Goal: Task Accomplishment & Management: Manage account settings

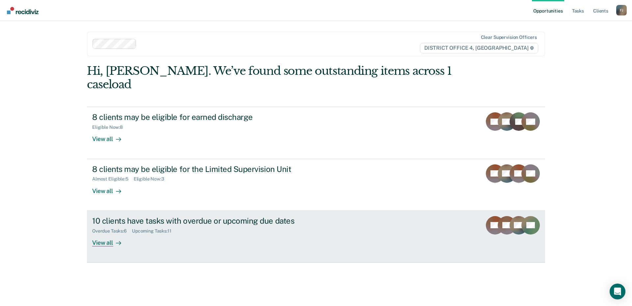
click at [201, 226] on div "Overdue Tasks : 6 Upcoming Tasks : 11" at bounding box center [207, 230] width 231 height 8
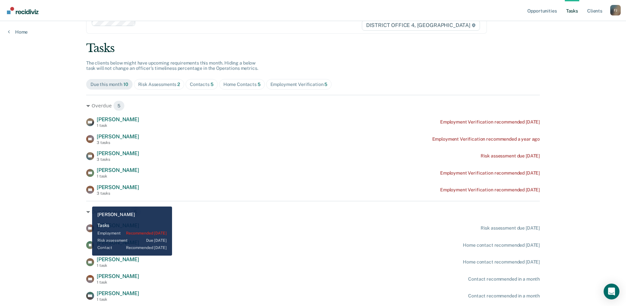
scroll to position [45, 0]
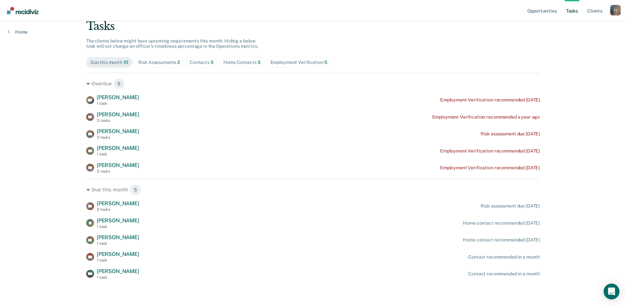
click at [126, 125] on div "DW [PERSON_NAME] 1 task Employment Verification recommended [DATE] DS [PERSON_N…" at bounding box center [313, 133] width 454 height 79
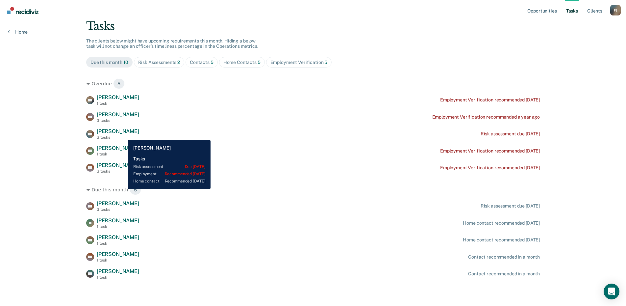
click at [123, 135] on div "3 tasks" at bounding box center [118, 137] width 42 height 5
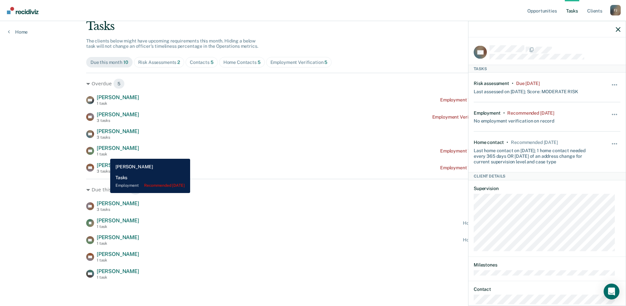
click at [105, 154] on div "1 task" at bounding box center [118, 154] width 42 height 5
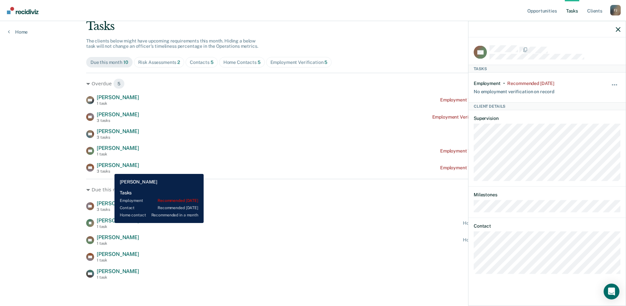
click at [110, 169] on div "3 tasks" at bounding box center [118, 171] width 42 height 5
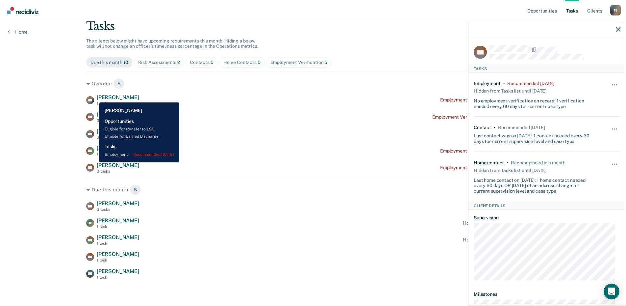
click at [97, 97] on span "[PERSON_NAME]" at bounding box center [118, 97] width 42 height 6
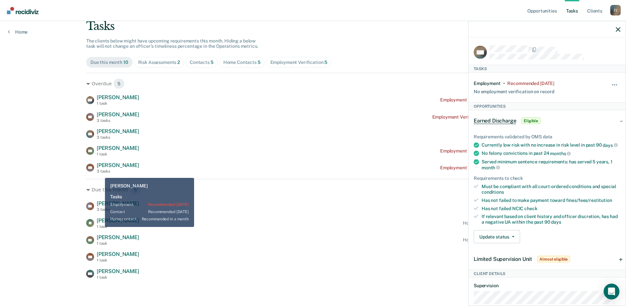
click at [100, 176] on div "Overdue 5 DW [PERSON_NAME] 1 task Employment Verification recommended [DATE] DS…" at bounding box center [313, 176] width 454 height 207
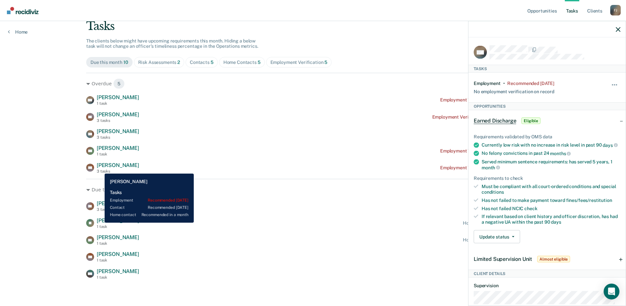
click at [100, 169] on div "3 tasks" at bounding box center [118, 171] width 42 height 5
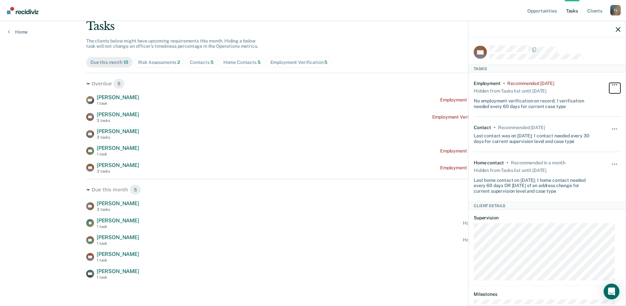
click at [610, 86] on button "button" at bounding box center [615, 88] width 11 height 11
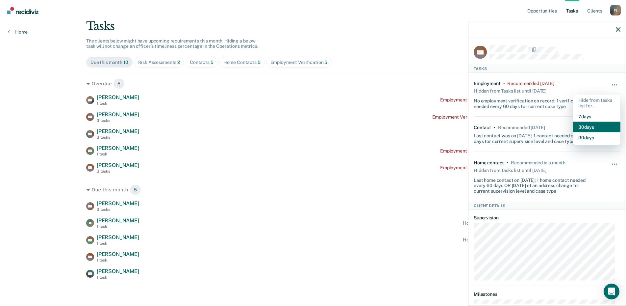
click at [594, 127] on button "30 days" at bounding box center [596, 126] width 47 height 11
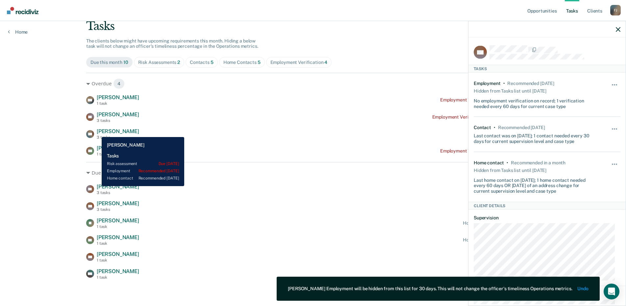
click at [97, 132] on span "[PERSON_NAME]" at bounding box center [118, 131] width 42 height 6
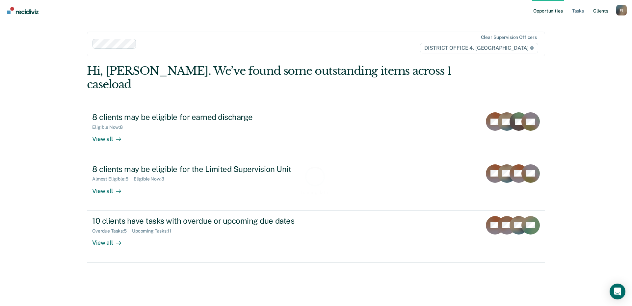
click at [596, 6] on link "Client s" at bounding box center [601, 10] width 18 height 21
